Goal: Task Accomplishment & Management: Manage account settings

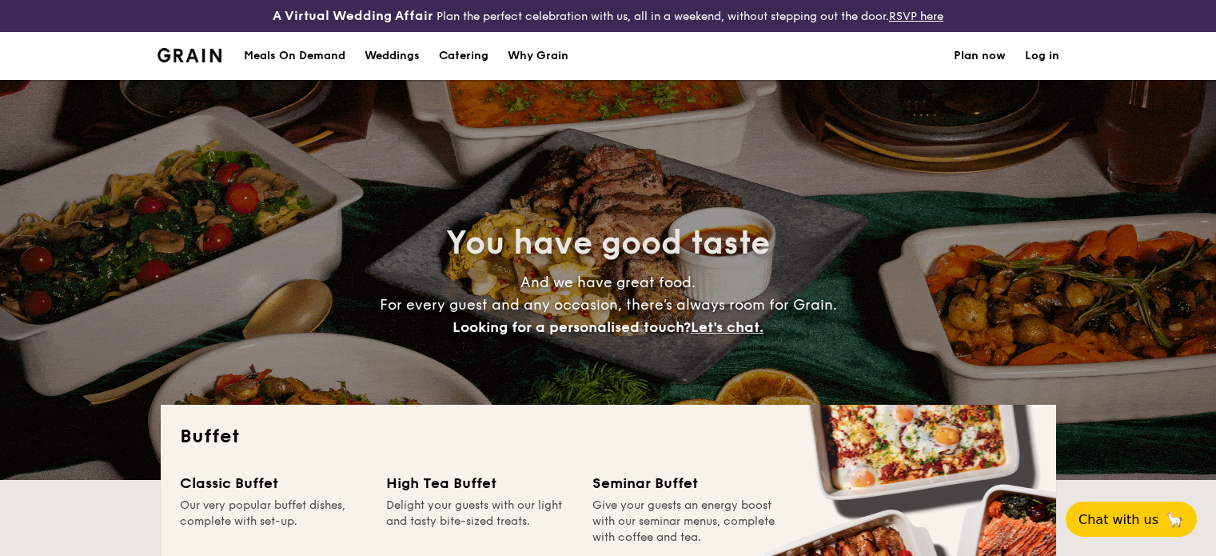
select select
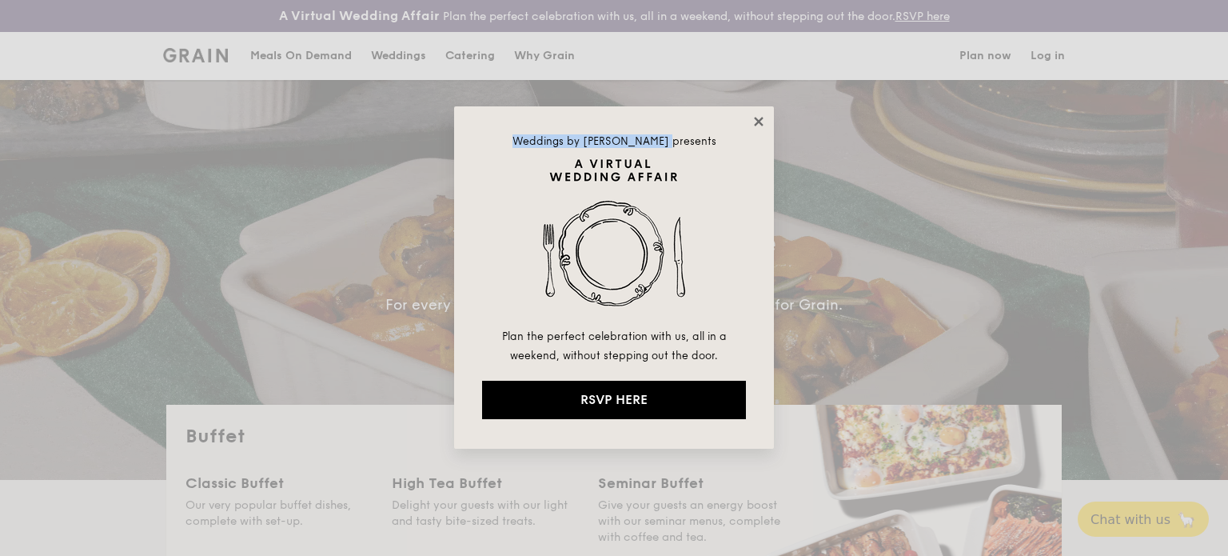
click at [759, 121] on div "Weddings by [PERSON_NAME] presents Plan the perfect celebration with us, all in…" at bounding box center [614, 277] width 320 height 342
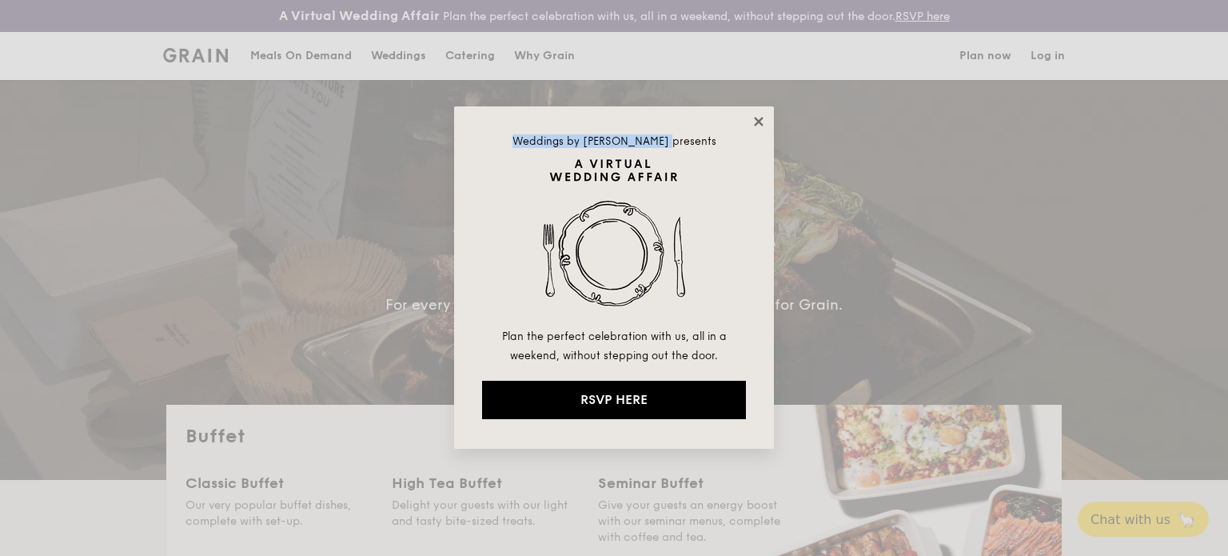
click at [759, 120] on icon at bounding box center [758, 121] width 9 height 9
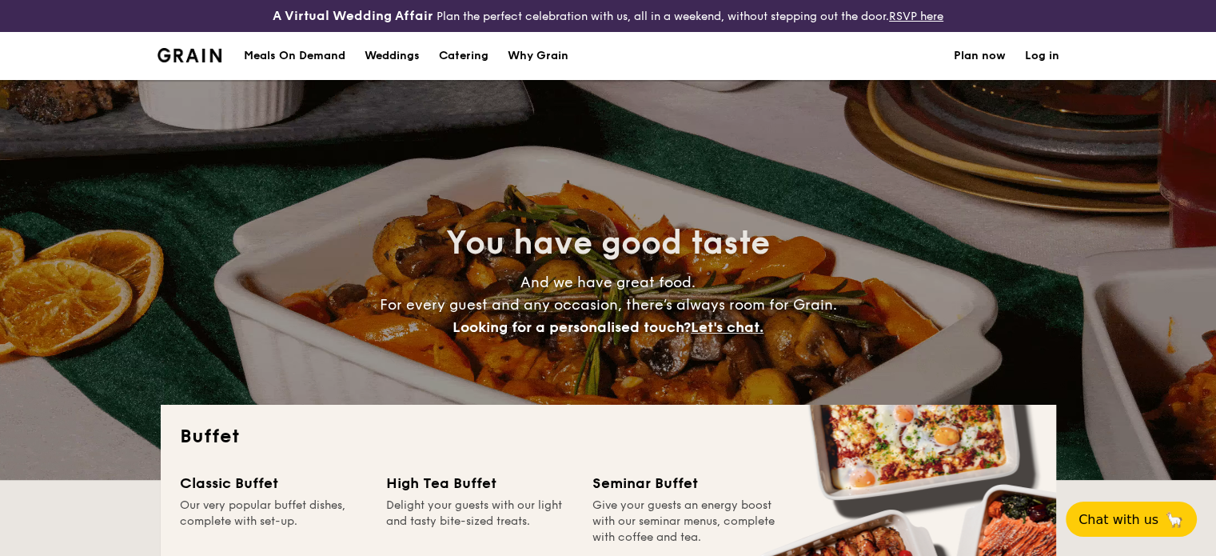
click at [1042, 47] on link "Log in" at bounding box center [1042, 56] width 34 height 48
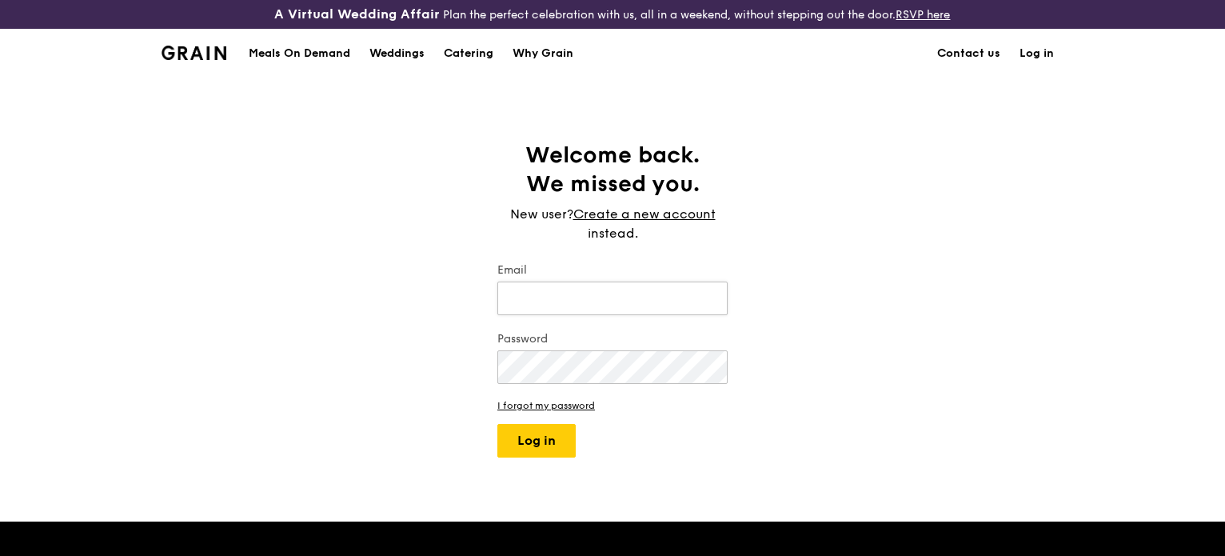
click at [554, 297] on input "Email" at bounding box center [612, 298] width 230 height 34
type input "jhar@sg.estee.com"
click at [497, 424] on button "Log in" at bounding box center [536, 441] width 78 height 34
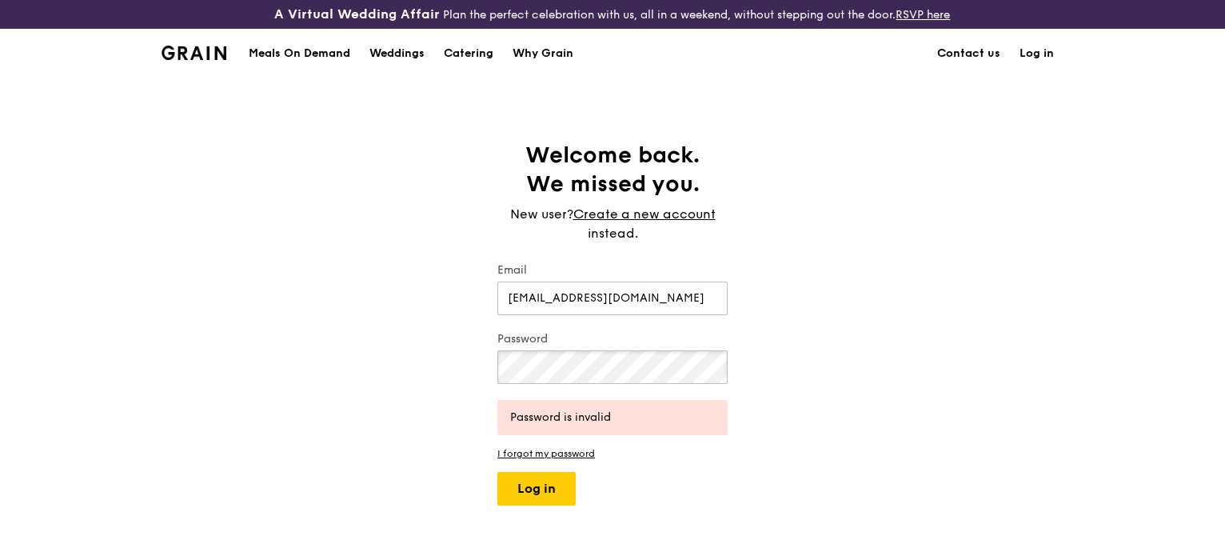
click at [497, 472] on button "Log in" at bounding box center [536, 489] width 78 height 34
click at [0, 216] on div "Welcome back. We missed you. New user? Create a new account instead. Email jhar…" at bounding box center [612, 323] width 1225 height 365
click at [497, 472] on button "Log in" at bounding box center [536, 489] width 78 height 34
click at [269, 296] on div "Welcome back. We missed you. New user? Create a new account instead. Email jhar…" at bounding box center [612, 323] width 1225 height 365
click at [497, 472] on button "Log in" at bounding box center [536, 489] width 78 height 34
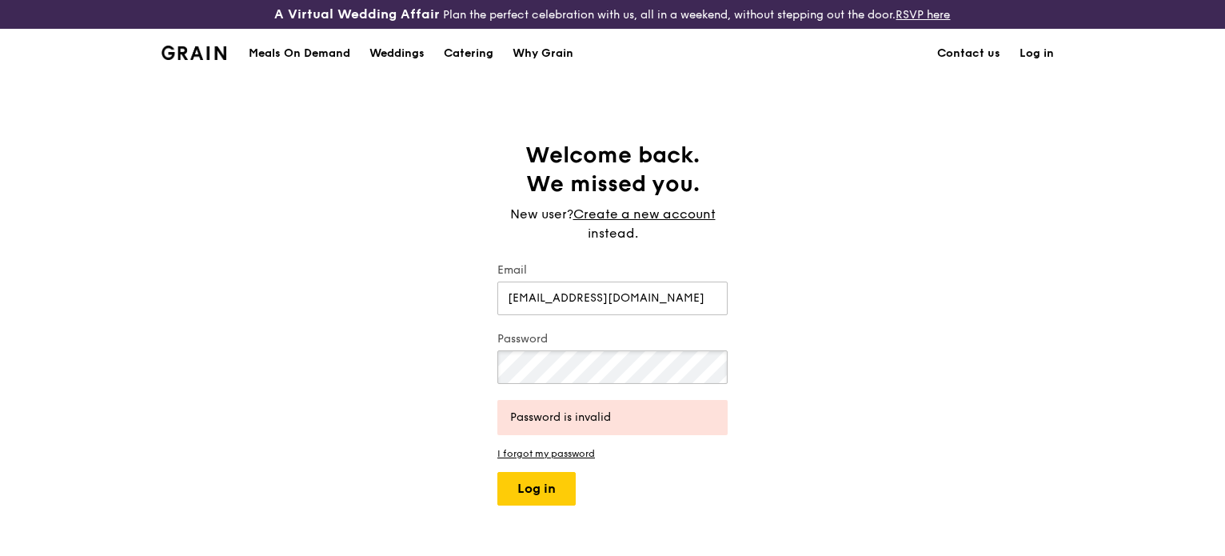
click at [229, 321] on div "Welcome back. We missed you. New user? Create a new account instead. Email jhar…" at bounding box center [612, 323] width 1225 height 365
click at [497, 472] on button "Log in" at bounding box center [536, 489] width 78 height 34
click at [505, 449] on link "I forgot my password" at bounding box center [612, 453] width 230 height 11
